Goal: Information Seeking & Learning: Check status

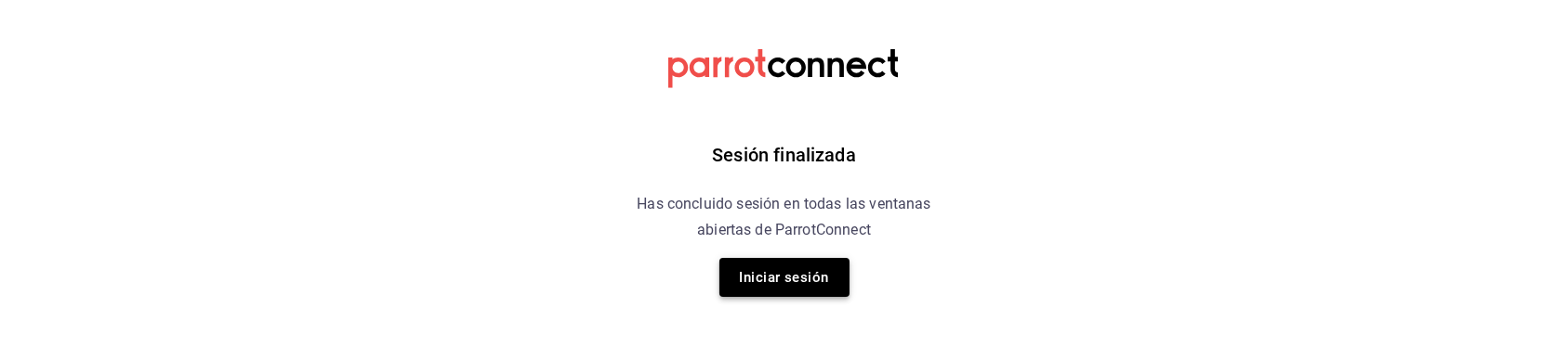
click at [804, 266] on button "Iniciar sesión" at bounding box center [784, 277] width 130 height 39
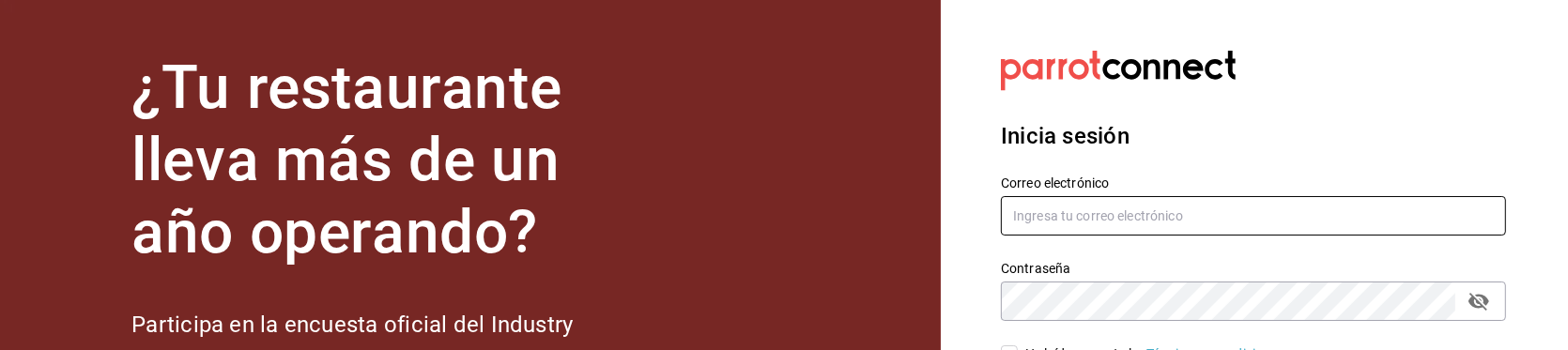
type input "hotaru.arcos@grupocosteno.com"
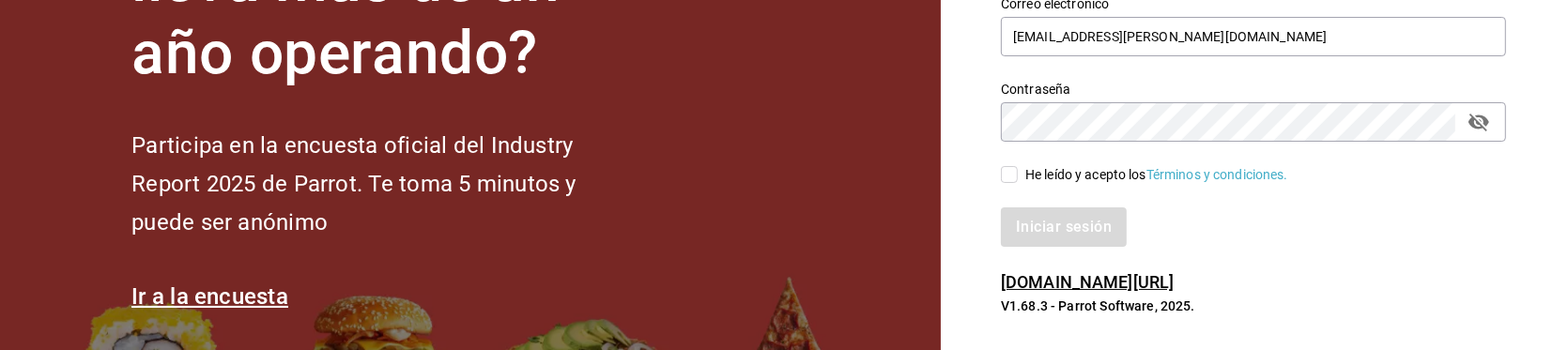
scroll to position [195, 0]
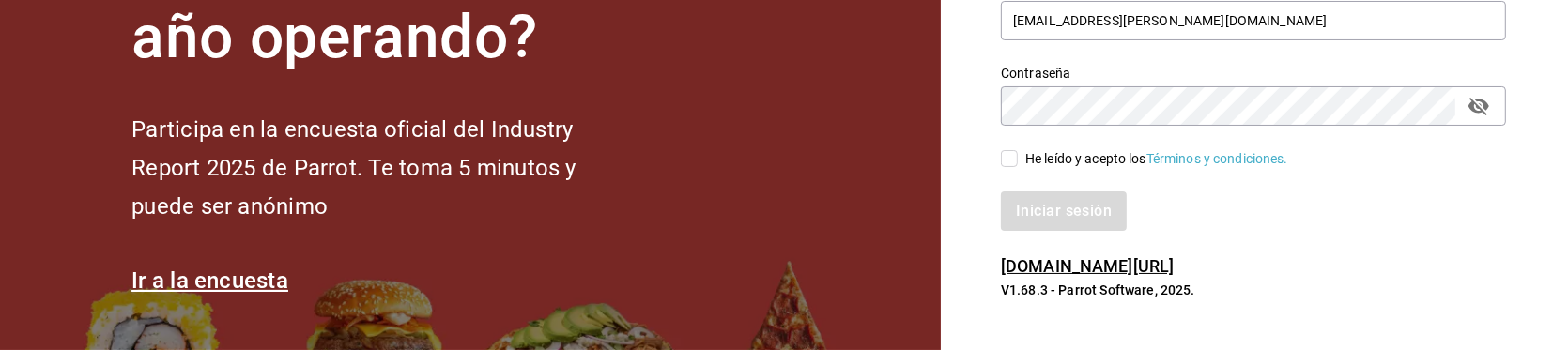
click at [1006, 162] on input "He leído y acepto los Términos y condiciones." at bounding box center [1008, 158] width 17 height 17
checkbox input "true"
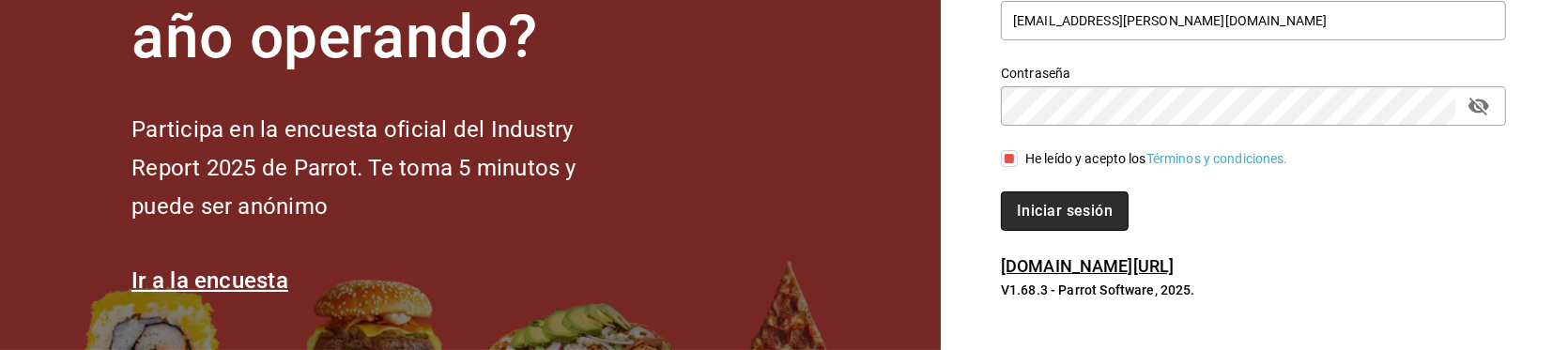
click at [1071, 224] on button "Iniciar sesión" at bounding box center [1064, 211] width 127 height 39
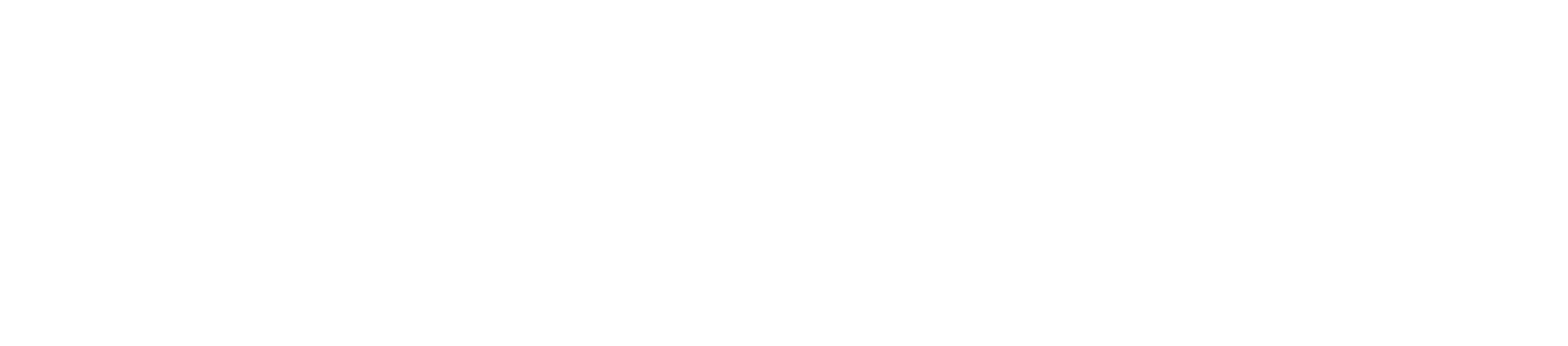
scroll to position [0, 0]
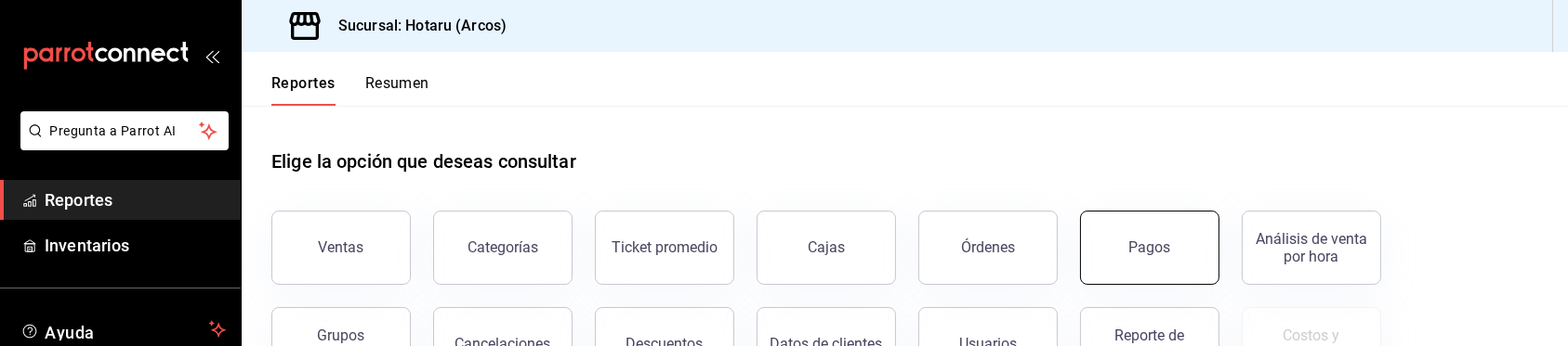
click at [1137, 275] on button "Pagos" at bounding box center [1150, 247] width 140 height 75
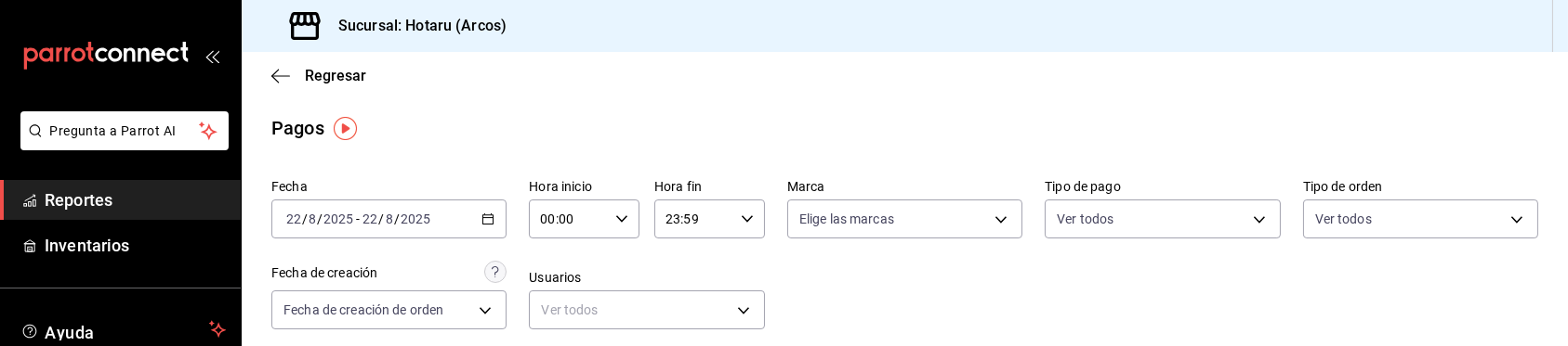
click at [615, 215] on icon "button" at bounding box center [621, 218] width 13 height 13
click at [561, 299] on button "05" at bounding box center [553, 309] width 48 height 37
type input "05:00"
click at [556, 309] on span "05" at bounding box center [553, 308] width 25 height 15
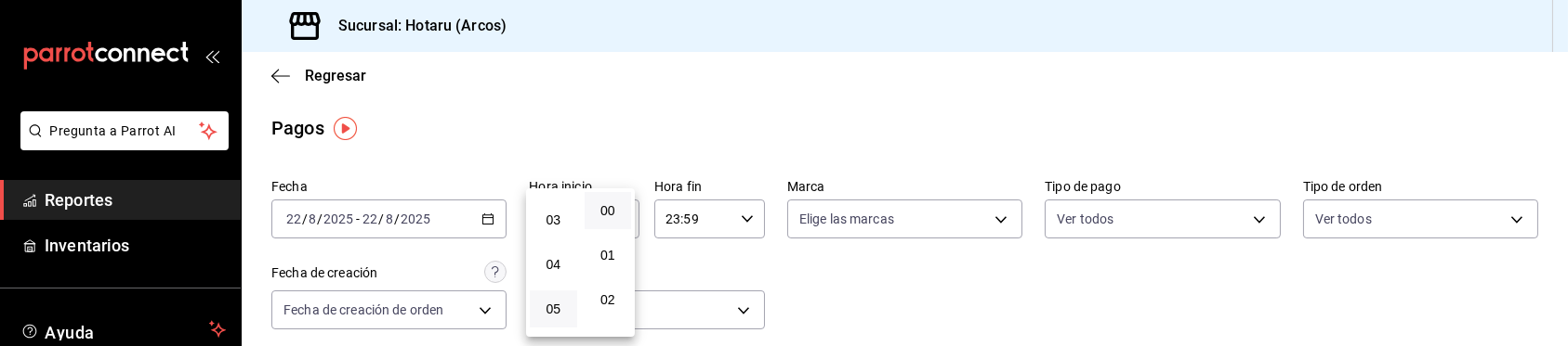
click at [749, 253] on div at bounding box center [784, 173] width 1568 height 346
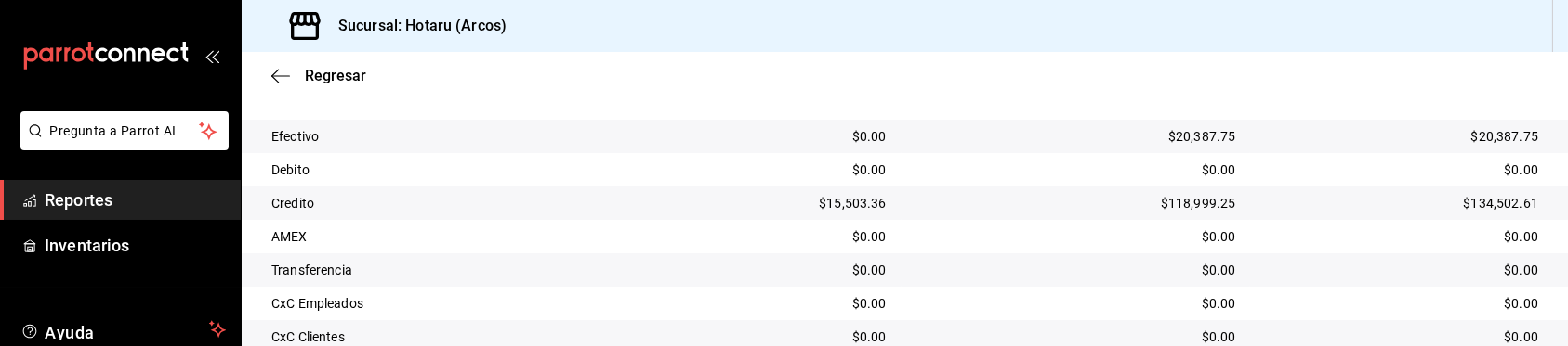
scroll to position [381, 0]
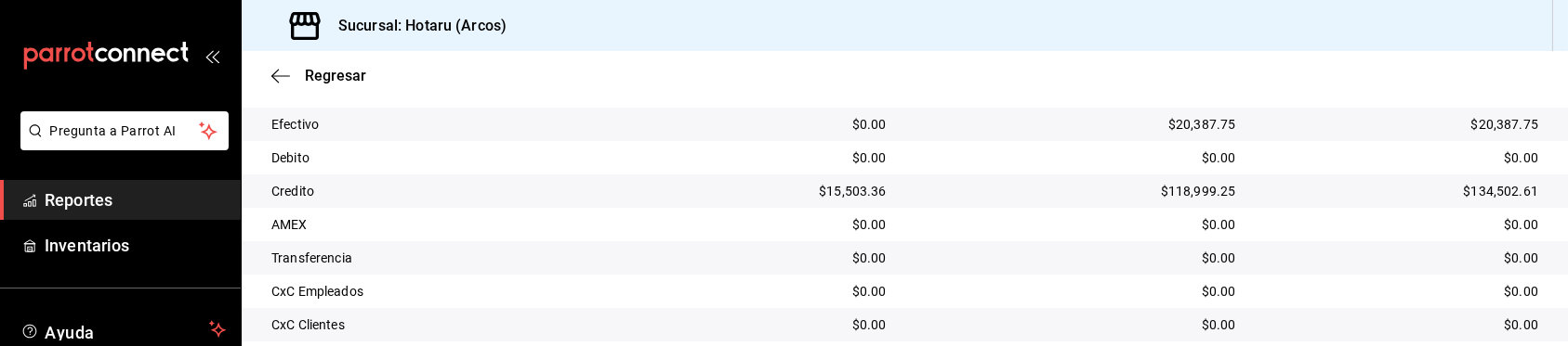
click at [1102, 19] on div "Sucursal: Hotaru (Arcos)" at bounding box center [904, 26] width 1326 height 52
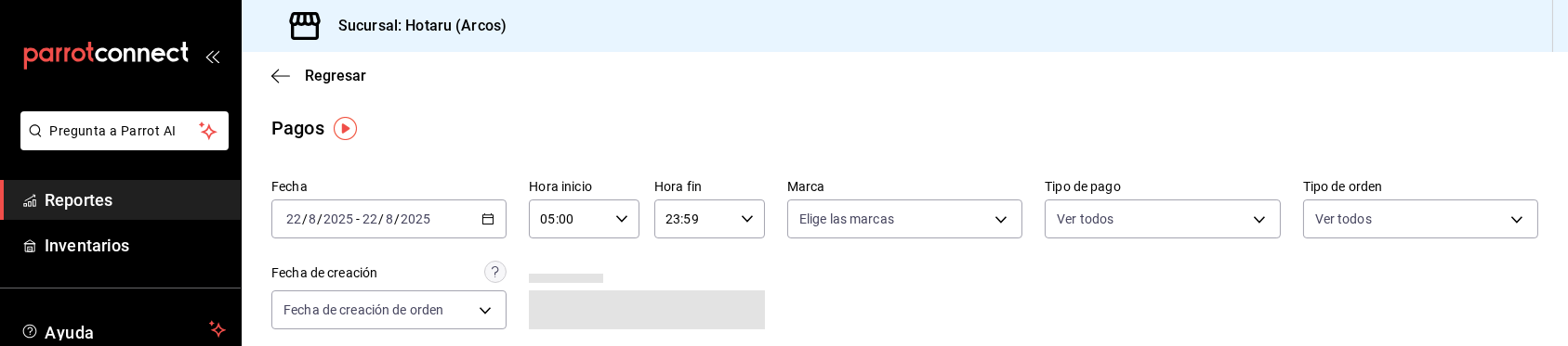
click at [993, 119] on div "Pagos" at bounding box center [904, 128] width 1326 height 28
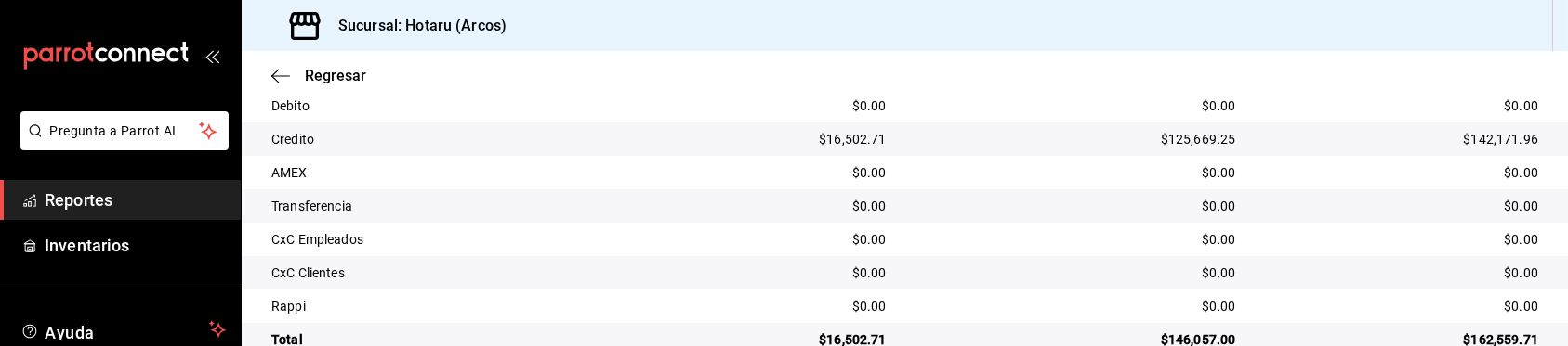
scroll to position [434, 0]
click at [1013, 142] on div "$125,669.25" at bounding box center [1075, 137] width 319 height 18
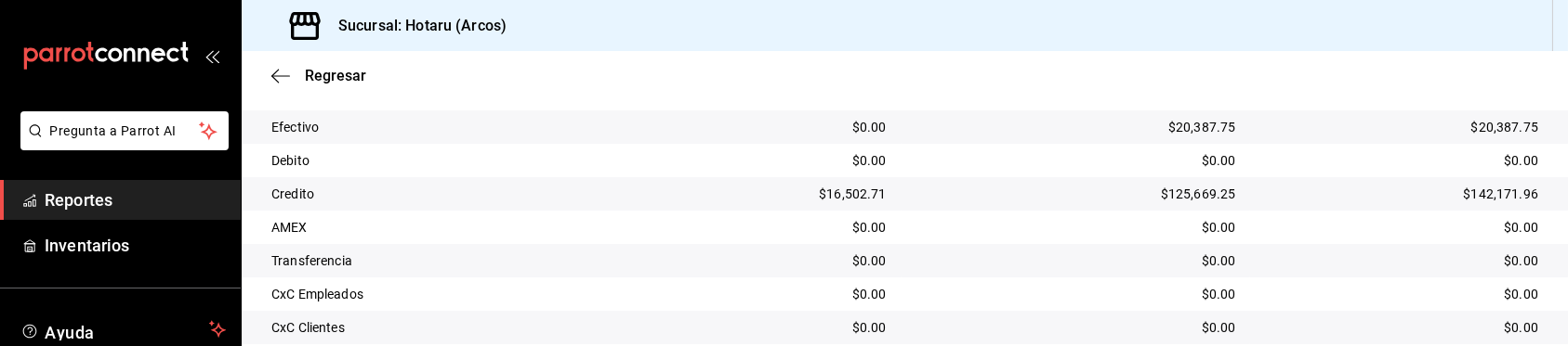
scroll to position [377, 0]
